Goal: Information Seeking & Learning: Learn about a topic

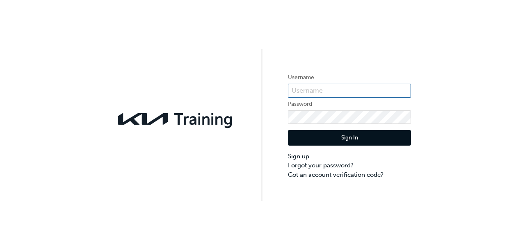
drag, startPoint x: 0, startPoint y: 0, endPoint x: 327, endPoint y: 93, distance: 339.9
click at [327, 93] on div "Username Password Sign In Sign up Forgot your password? Got an account verifica…" at bounding box center [262, 100] width 525 height 201
click at [327, 93] on input "text" at bounding box center [349, 91] width 123 height 14
click at [344, 89] on input "KAU84030J7" at bounding box center [349, 91] width 123 height 14
type input "KAU84030J7"
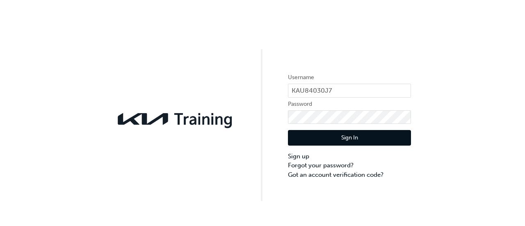
click at [360, 136] on button "Sign In" at bounding box center [349, 138] width 123 height 16
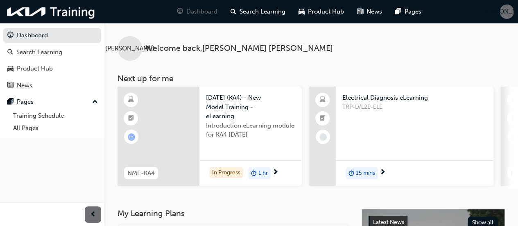
scroll to position [3, 0]
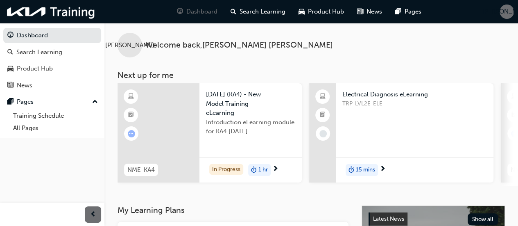
click at [432, 102] on span "TRP-LVL2E-ELE" at bounding box center [415, 103] width 145 height 9
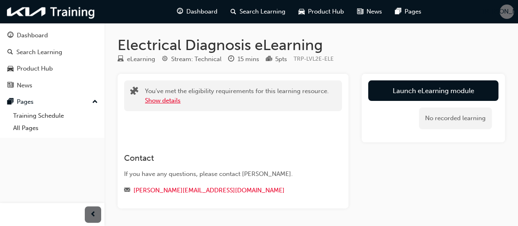
click at [172, 102] on button "Show details" at bounding box center [163, 100] width 36 height 9
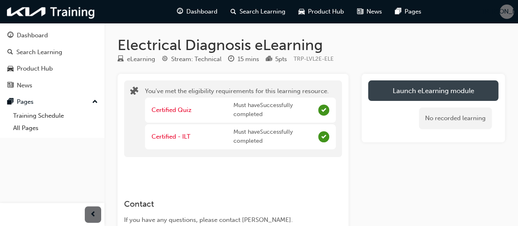
click at [422, 88] on link "Launch eLearning module" at bounding box center [433, 90] width 130 height 20
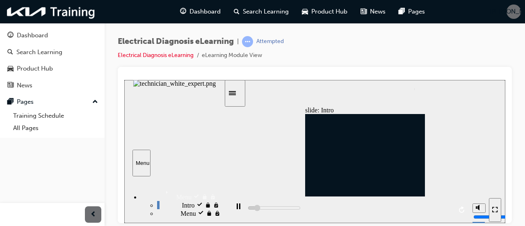
click at [479, 210] on icon "Mute (Ctrl+Alt+M)" at bounding box center [478, 207] width 7 height 6
type input "3600"
type input "0"
type input "4800"
type input "2"
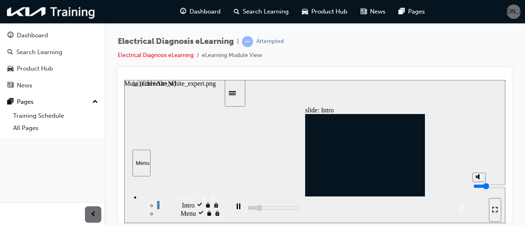
type input "4800"
type input "3"
type input "4900"
type input "4"
type input "4900"
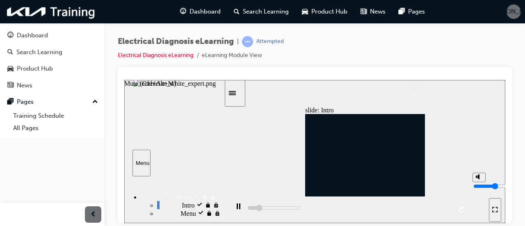
type input "5"
type input "4900"
type input "6"
type input "4900"
type input "7"
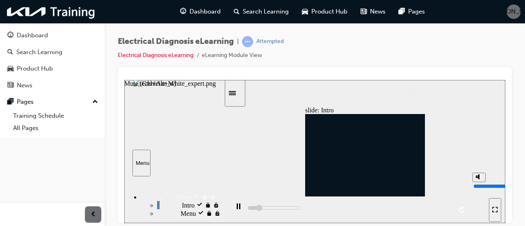
type input "4900"
type input "8"
type input "5000"
type input "9"
type input "5000"
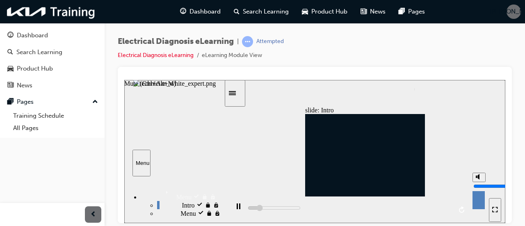
type input "10"
type input "5200"
type input "10"
click at [493, 209] on icon "Enter full-screen (Ctrl+Alt+F)" at bounding box center [495, 209] width 6 height 6
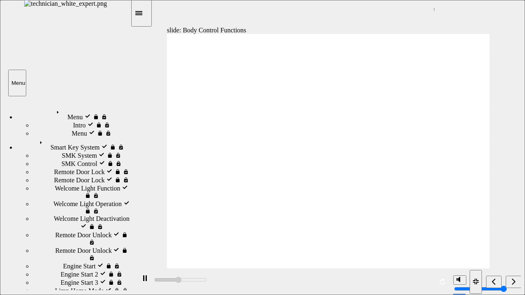
click at [153, 225] on div "playback controls" at bounding box center [292, 281] width 314 height 27
click at [443, 225] on icon "Replay (Ctrl+Alt+R)" at bounding box center [441, 281] width 5 height 7
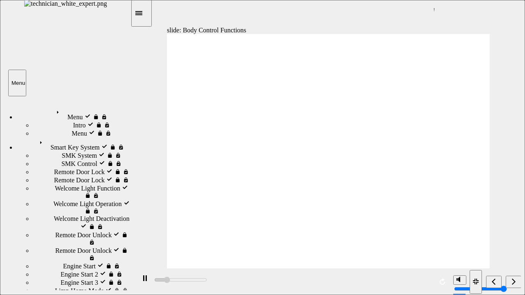
type input "13200"
click at [436, 225] on button "Replay (Ctrl+Alt+R)" at bounding box center [442, 282] width 12 height 12
click at [145, 225] on div "Pause (Ctrl+Alt+P)" at bounding box center [145, 282] width 14 height 14
click at [142, 225] on icon "Play (Ctrl+Alt+P)" at bounding box center [145, 278] width 6 height 7
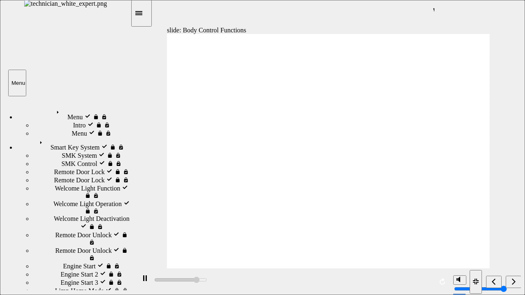
click at [148, 16] on div "Sidebar Toggle" at bounding box center [141, 13] width 14 height 6
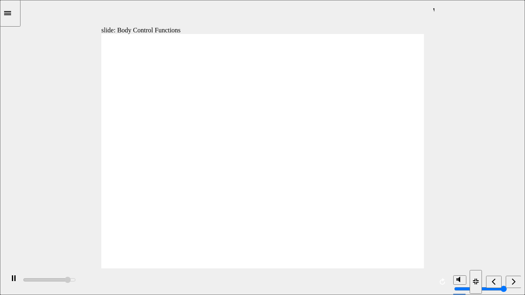
click at [16, 14] on icon "Sidebar Toggle" at bounding box center [10, 12] width 12 height 5
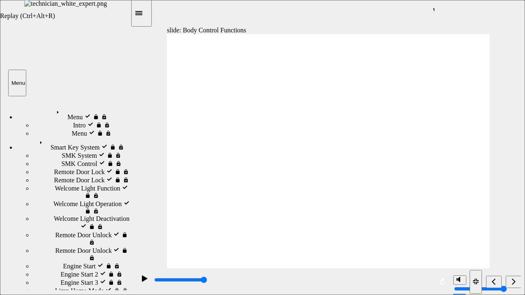
click at [441, 225] on icon "Replay (Ctrl+Alt+R)" at bounding box center [441, 281] width 5 height 7
click at [512, 225] on icon "Next (Ctrl+Alt+Period)" at bounding box center [513, 281] width 4 height 7
click at [143, 225] on icon "Pause (Ctrl+Alt+P)" at bounding box center [145, 278] width 4 height 6
click at [135, 225] on button "Play (Ctrl+Alt+P)" at bounding box center [142, 282] width 14 height 14
click at [513, 225] on icon "Next (Ctrl+Alt+Period)" at bounding box center [513, 281] width 4 height 6
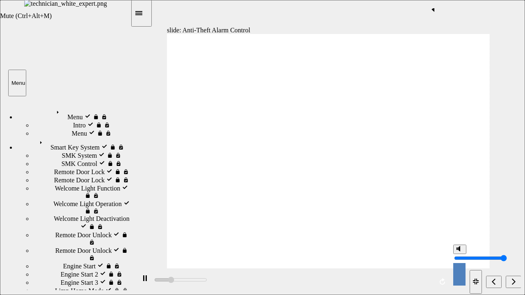
click at [460, 225] on icon "Mute (Ctrl+Alt+M)" at bounding box center [459, 249] width 7 height 6
type input "18600"
type input "0"
click at [460, 225] on icon "Unmute (Ctrl+Alt+M)" at bounding box center [459, 249] width 7 height 6
type input "19400"
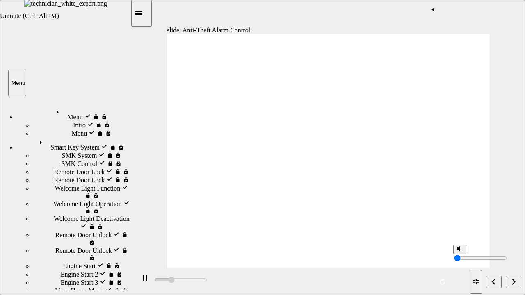
type input "10"
type input "21200"
click at [453, 225] on button "Mute (Ctrl+Alt+M)" at bounding box center [459, 279] width 13 height 9
type input "24100"
type input "0"
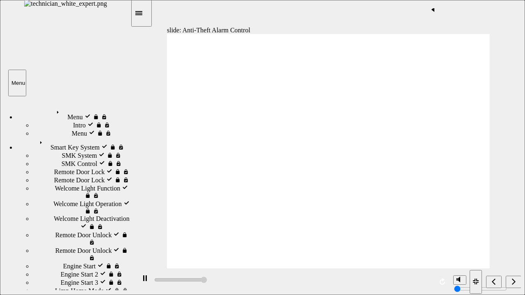
type input "64500"
click at [453, 225] on button "Unmute (Ctrl+Alt+M)" at bounding box center [459, 279] width 13 height 9
type input "10"
click at [142, 225] on icon "Play (Ctrl+Alt+P)" at bounding box center [145, 278] width 6 height 7
click at [495, 225] on div "Previous (Ctrl+Alt+Comma)" at bounding box center [493, 282] width 9 height 9
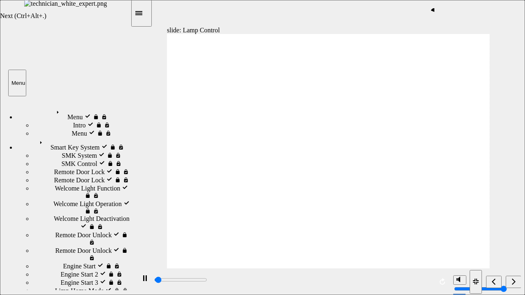
click at [509, 225] on div "Next (Ctrl+Alt+Period)" at bounding box center [513, 282] width 9 height 9
click at [142, 13] on icon "Sidebar Toggle" at bounding box center [138, 13] width 7 height 4
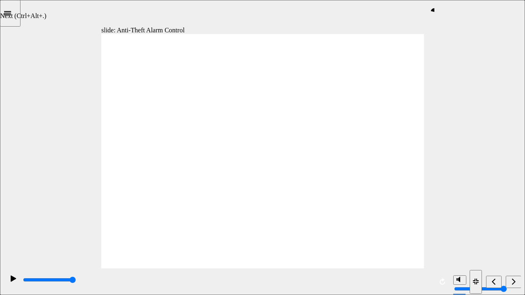
click at [514, 225] on icon "Next (Ctrl+Alt+Period)" at bounding box center [513, 281] width 4 height 7
click at [514, 225] on icon "Next (Ctrl+Alt+Period)" at bounding box center [513, 281] width 4 height 6
click at [12, 225] on rect "Pause (Ctrl+Alt+P)" at bounding box center [12, 278] width 1 height 6
click at [11, 225] on icon "Play (Ctrl+Alt+P)" at bounding box center [13, 278] width 5 height 6
click at [14, 225] on rect "Pause (Ctrl+Alt+P)" at bounding box center [14, 278] width 1 height 6
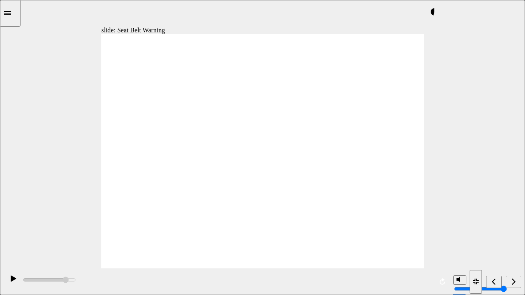
drag, startPoint x: 2, startPoint y: 270, endPoint x: 448, endPoint y: 153, distance: 461.0
click at [448, 153] on div "slide: Seat Belt Warning Electrical Body Electrical System Body Electrical Syst…" at bounding box center [262, 147] width 525 height 295
click at [3, 225] on section "Playback Speed 2 1.75 1.5 1.25" at bounding box center [262, 281] width 525 height 27
click at [11, 225] on icon "Play (Ctrl+Alt+P)" at bounding box center [13, 278] width 5 height 6
click at [514, 225] on icon "Next (Ctrl+Alt+Period)" at bounding box center [513, 281] width 4 height 6
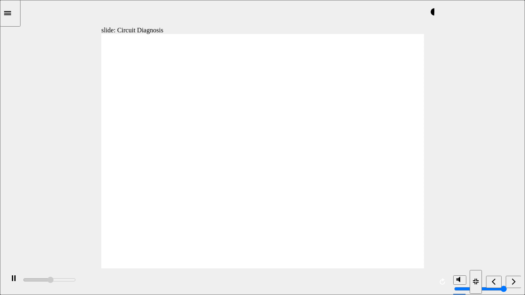
click at [514, 225] on icon "Next (Ctrl+Alt+Period)" at bounding box center [513, 281] width 4 height 7
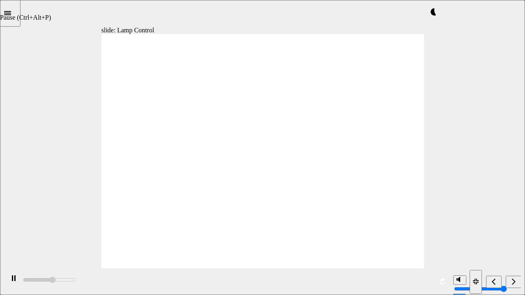
type input "112600"
click at [14, 225] on rect "Pause (Ctrl+Alt+P)" at bounding box center [14, 278] width 1 height 6
